Goal: Task Accomplishment & Management: Manage account settings

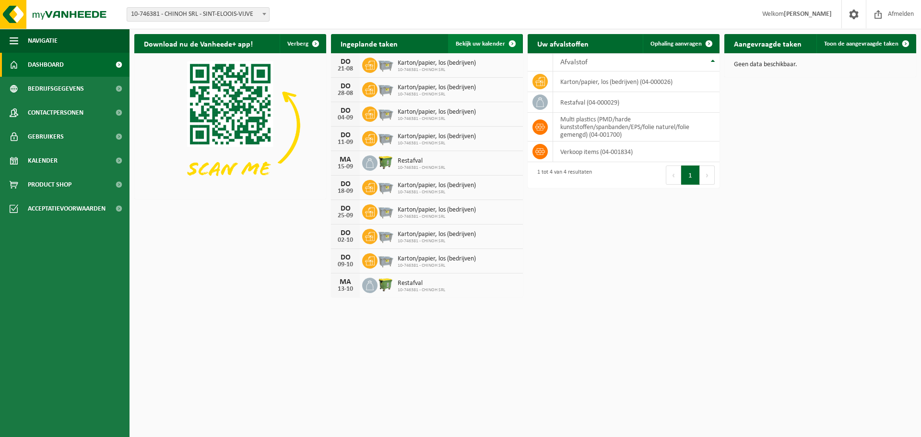
click at [515, 45] on span at bounding box center [512, 43] width 19 height 19
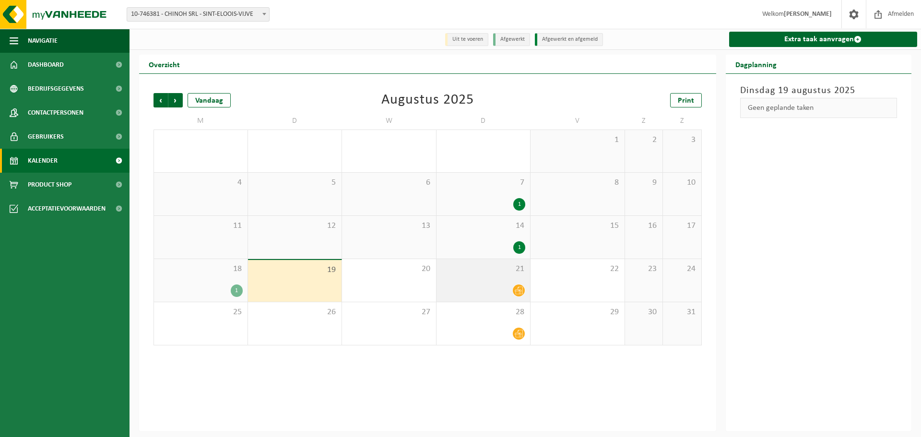
click at [477, 286] on div at bounding box center [484, 290] width 84 height 13
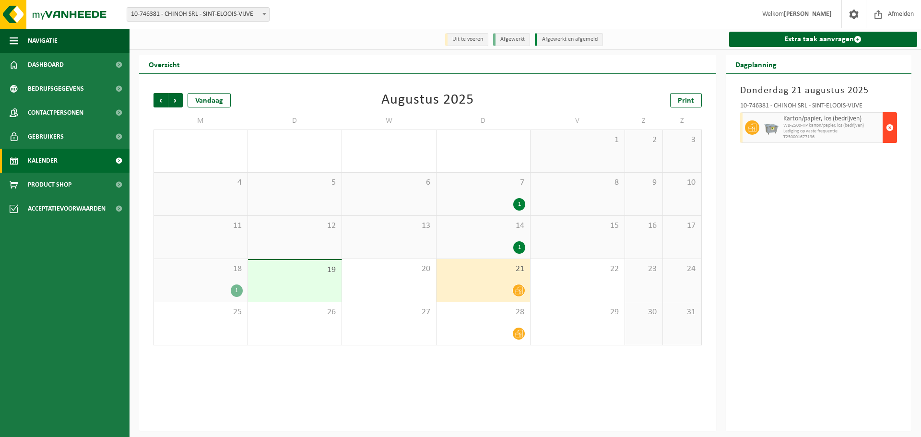
click at [891, 129] on span "button" at bounding box center [890, 127] width 8 height 19
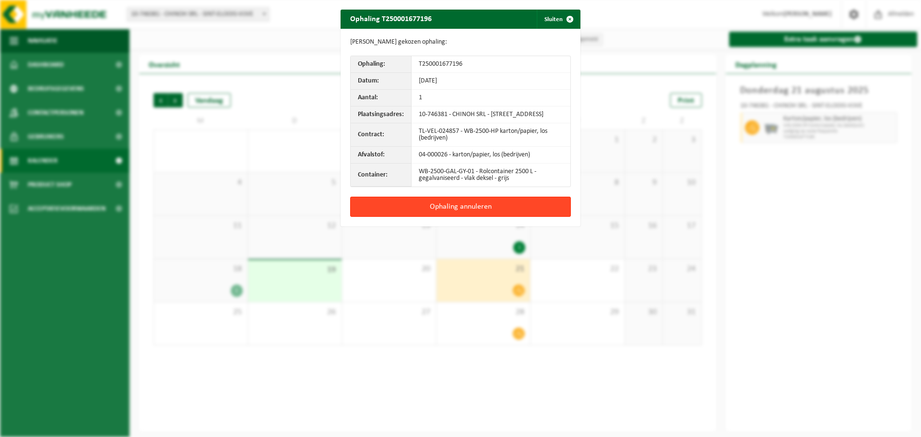
click at [468, 211] on button "Ophaling annuleren" at bounding box center [460, 207] width 221 height 20
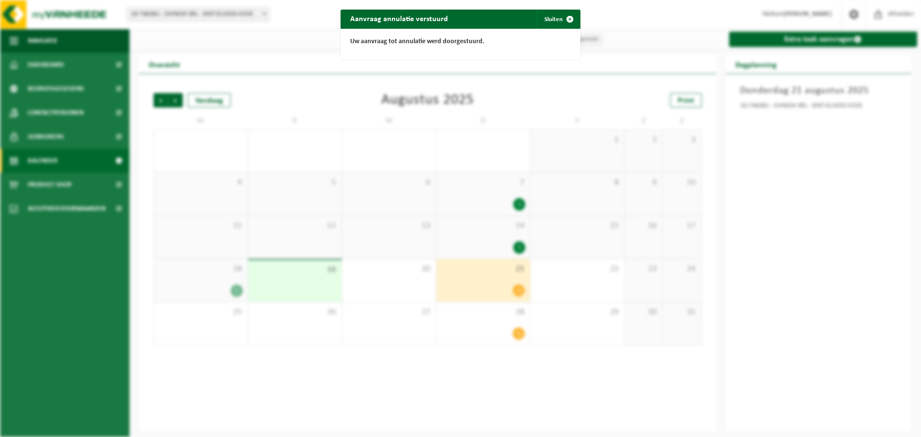
click at [821, 189] on div "Aanvraag annulatie verstuurd Sluiten Uw aanvraag tot annulatie werd doorgestuur…" at bounding box center [460, 218] width 921 height 437
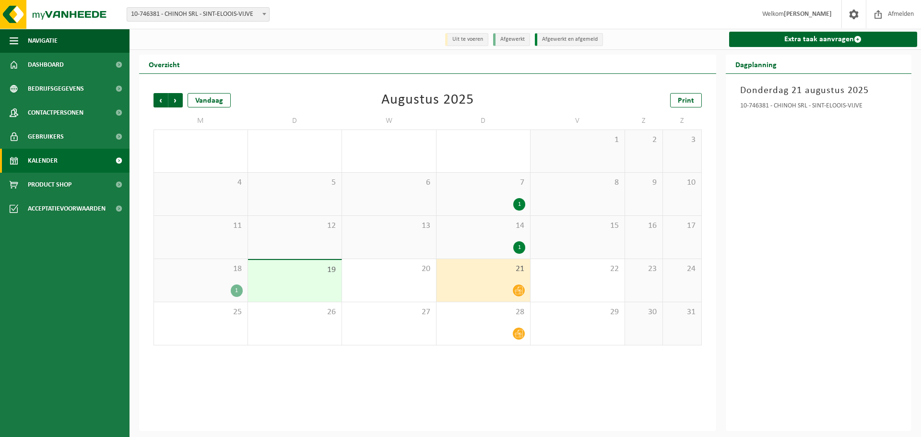
click at [316, 284] on div "19" at bounding box center [295, 281] width 94 height 42
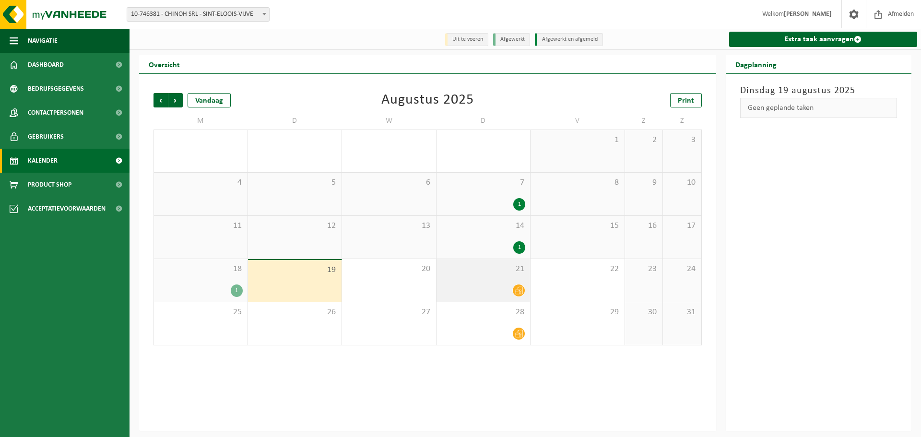
click at [491, 289] on div at bounding box center [484, 290] width 84 height 13
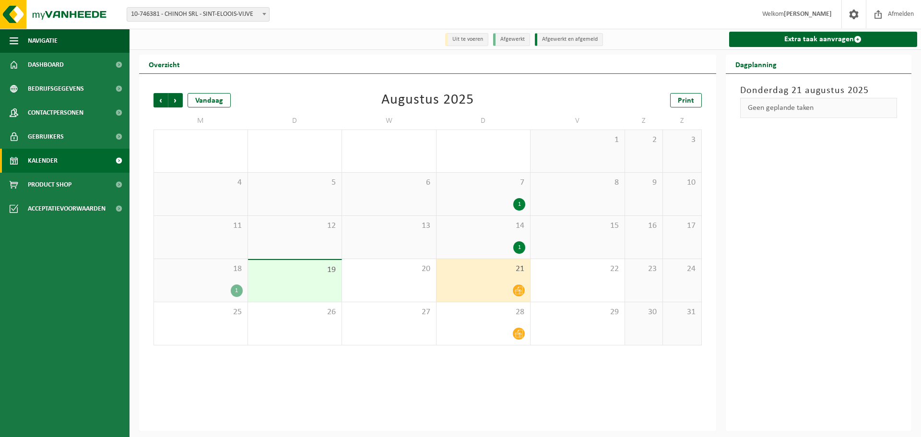
click at [477, 244] on div "1" at bounding box center [484, 247] width 84 height 12
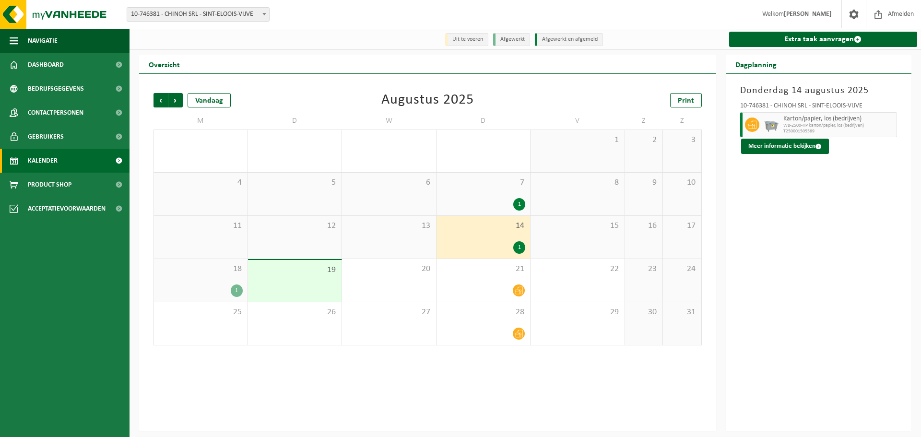
click at [488, 194] on div "7 1" at bounding box center [484, 194] width 94 height 43
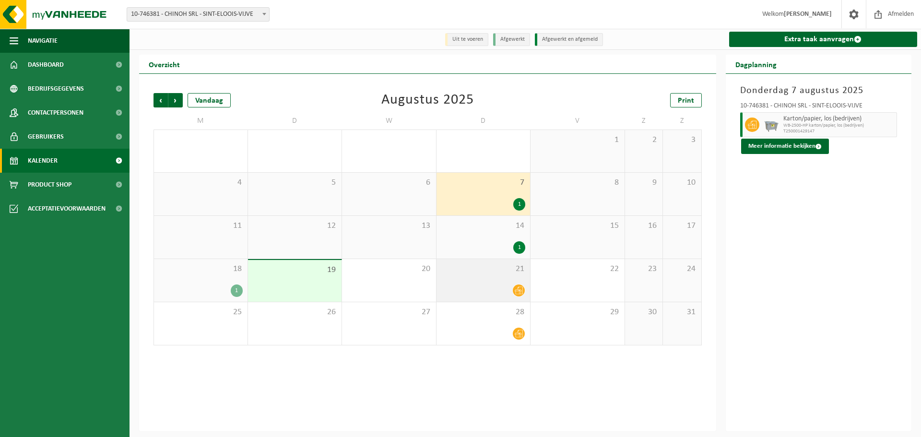
click at [483, 292] on div at bounding box center [484, 290] width 84 height 13
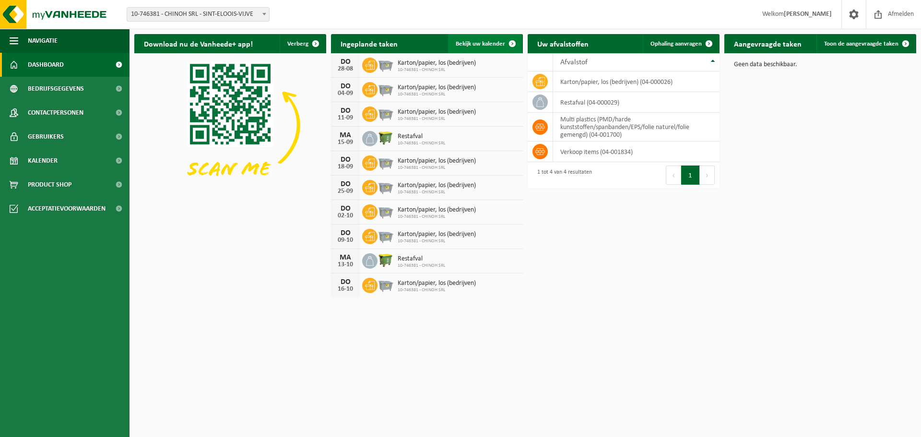
click at [488, 44] on span "Bekijk uw kalender" at bounding box center [480, 44] width 49 height 6
